Goal: Task Accomplishment & Management: Complete application form

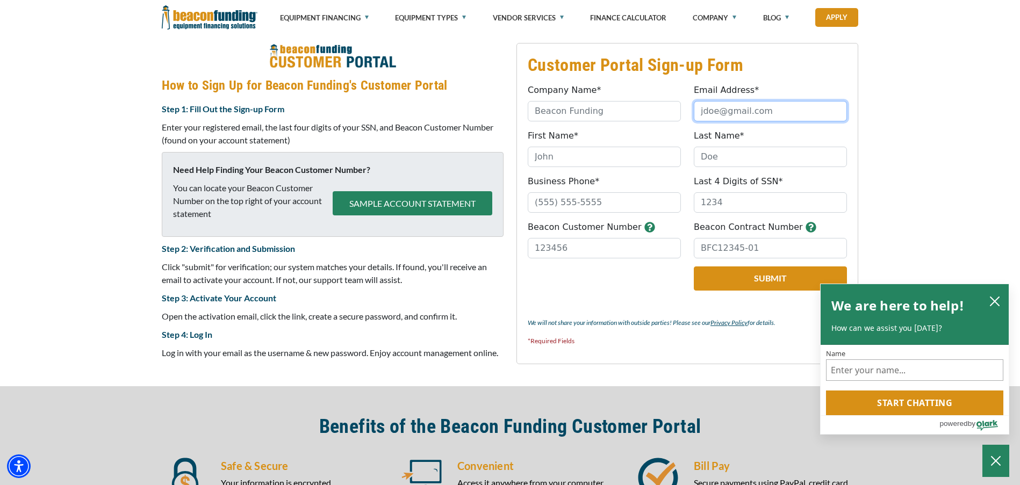
drag, startPoint x: 783, startPoint y: 116, endPoint x: 608, endPoint y: 124, distance: 175.4
click at [612, 123] on fieldset "Customer Portal Sign-up Form Company Name* Please provide a valid company name.…" at bounding box center [688, 203] width 342 height 321
type input "[PERSON_NAME][EMAIL_ADDRESS][DOMAIN_NAME]"
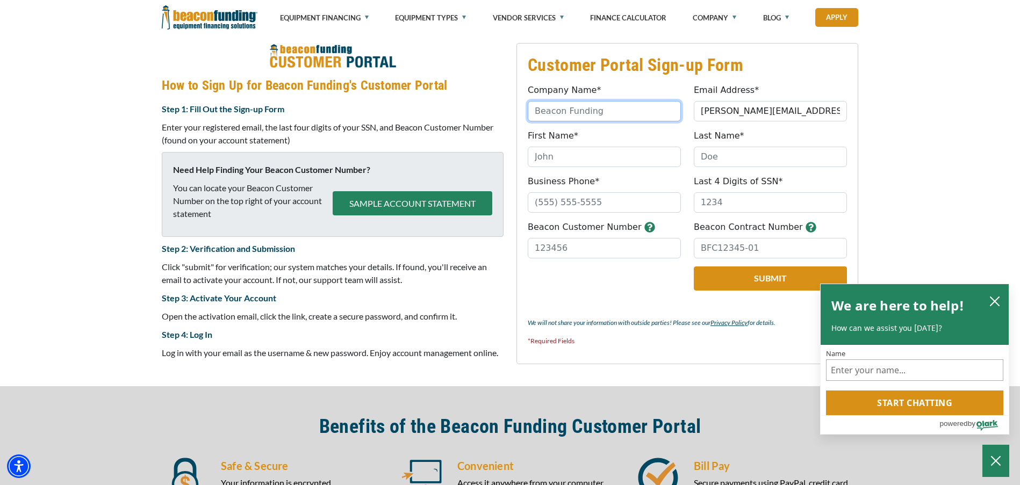
type input "SANTAS STITCHES CUSTOM EMB"
type input "[PERSON_NAME]"
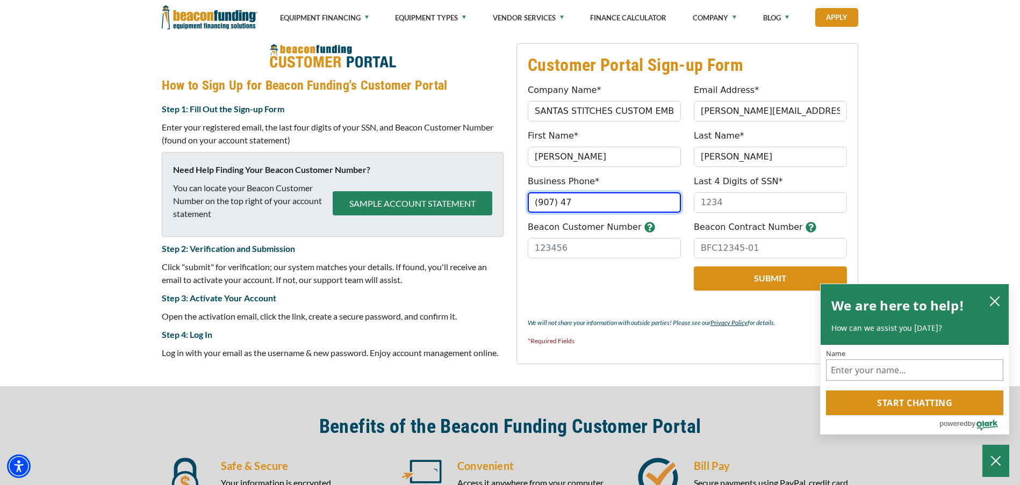
type input "(907) 47"
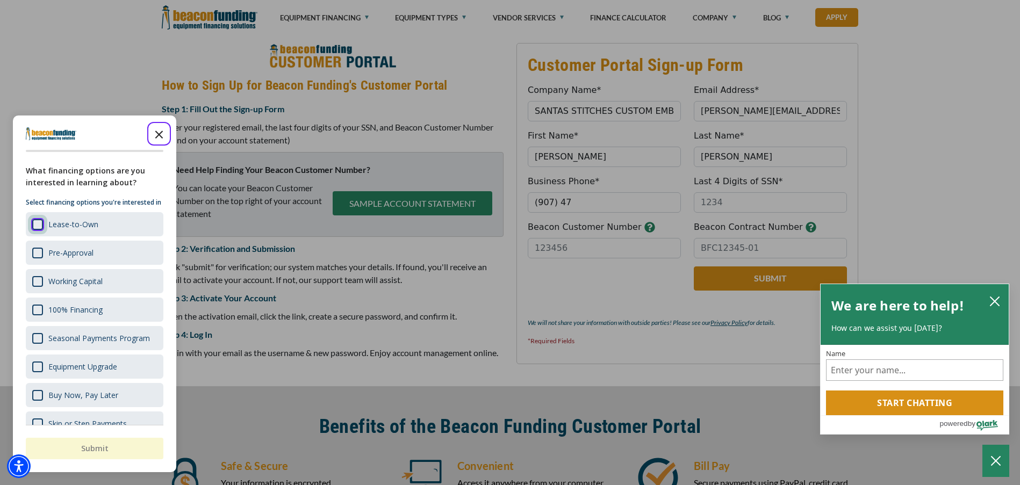
click at [159, 135] on polygon "Close the survey" at bounding box center [159, 135] width 8 height 8
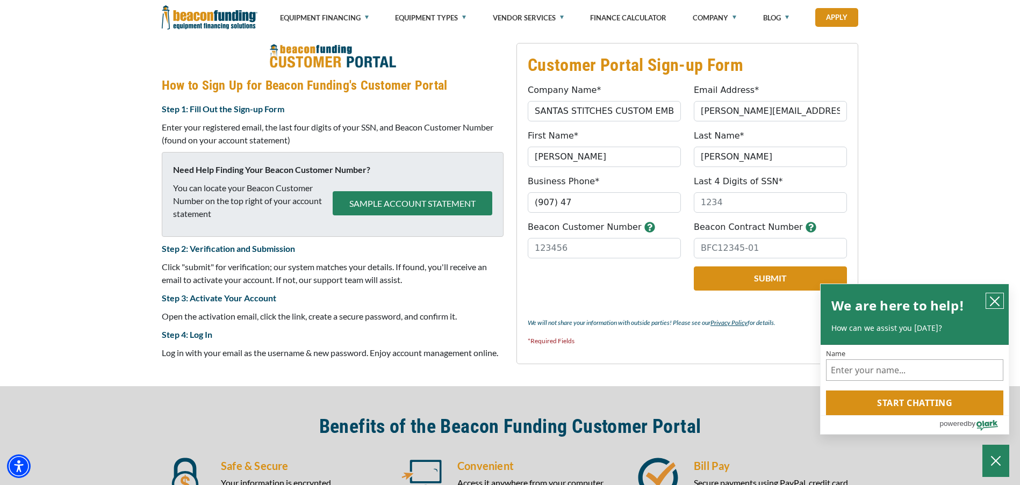
click at [998, 301] on icon "close chatbox" at bounding box center [995, 301] width 11 height 11
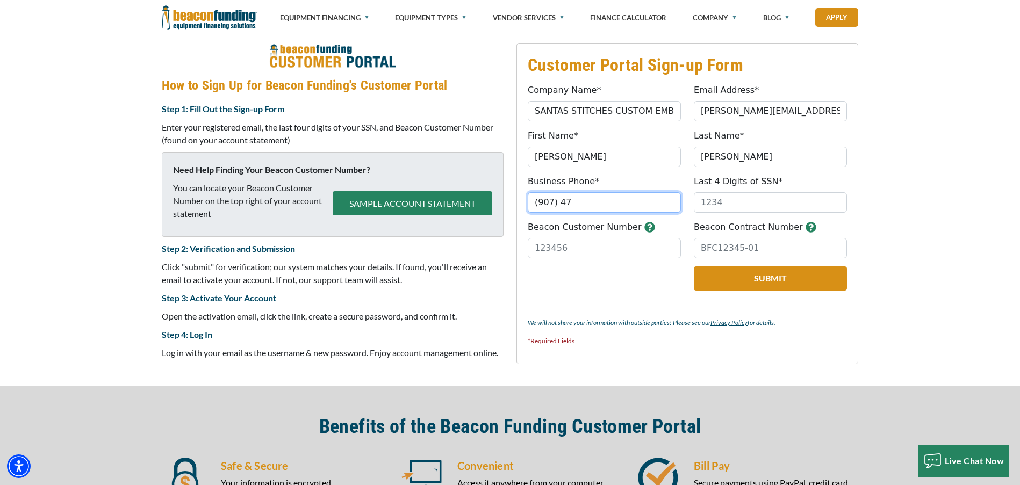
click at [589, 205] on input "(907) 47" at bounding box center [604, 202] width 153 height 20
drag, startPoint x: 589, startPoint y: 205, endPoint x: 378, endPoint y: 221, distance: 211.4
click at [389, 227] on div "Customer Portal Sign-up Form Company Name* SANTAS STITCHES CUSTOM EMB Please pr…" at bounding box center [510, 204] width 710 height 322
type input "[PHONE_NUMBER]"
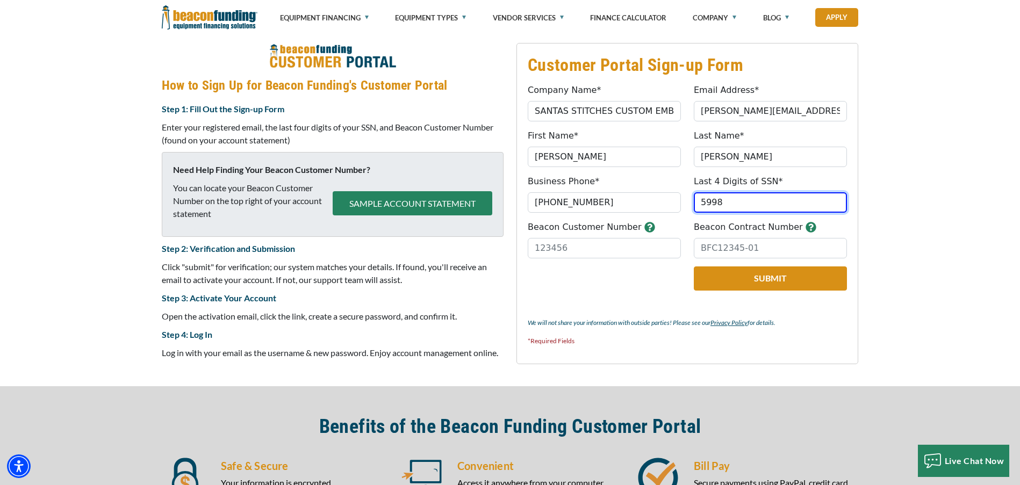
type input "5998"
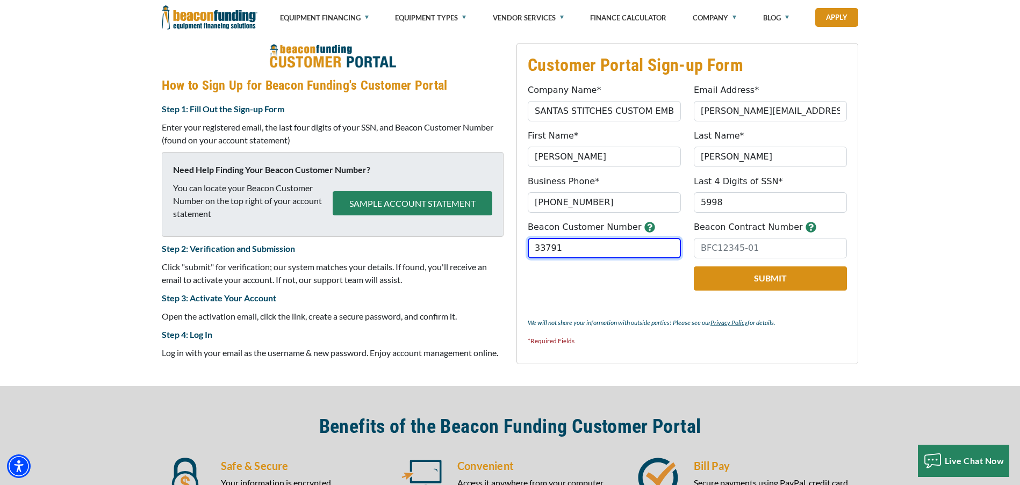
type input "33791"
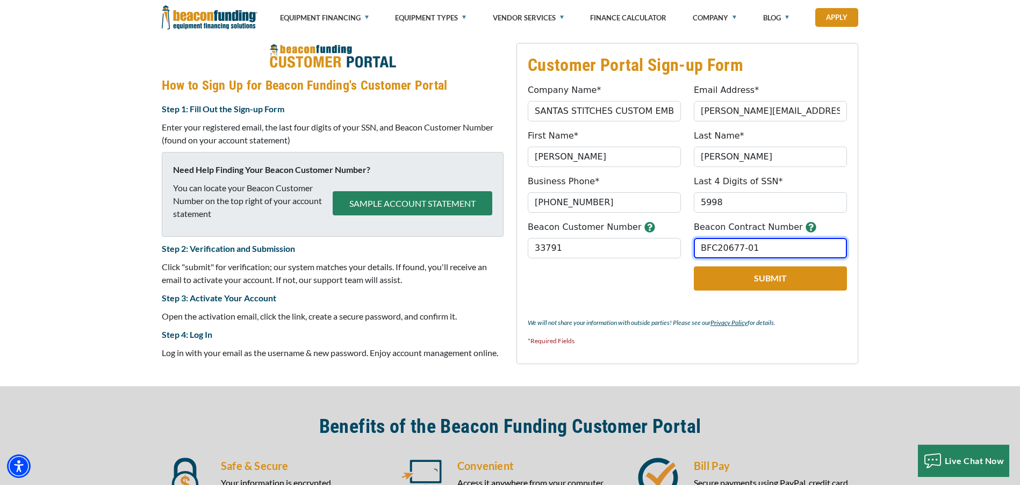
type input "BFC20677-01"
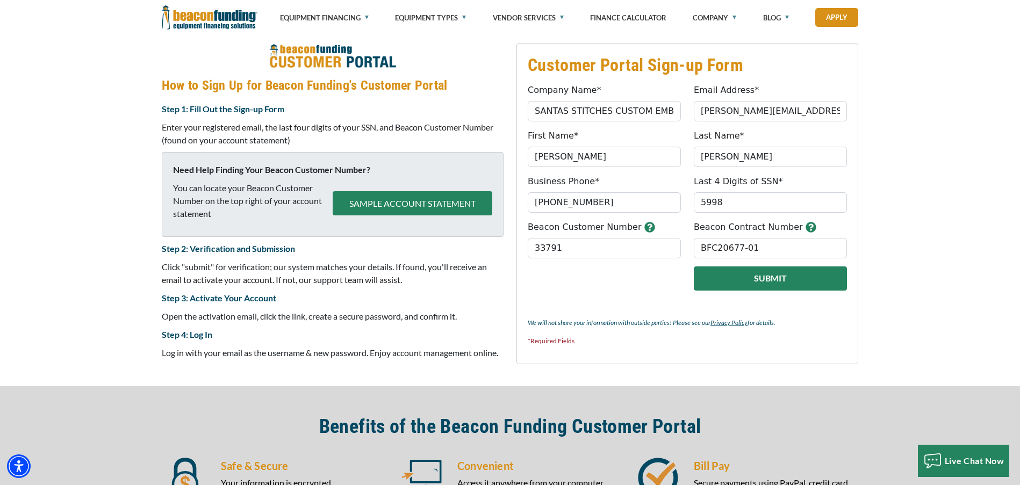
click at [776, 277] on button "Submit" at bounding box center [770, 279] width 153 height 24
